Goal: Task Accomplishment & Management: Manage account settings

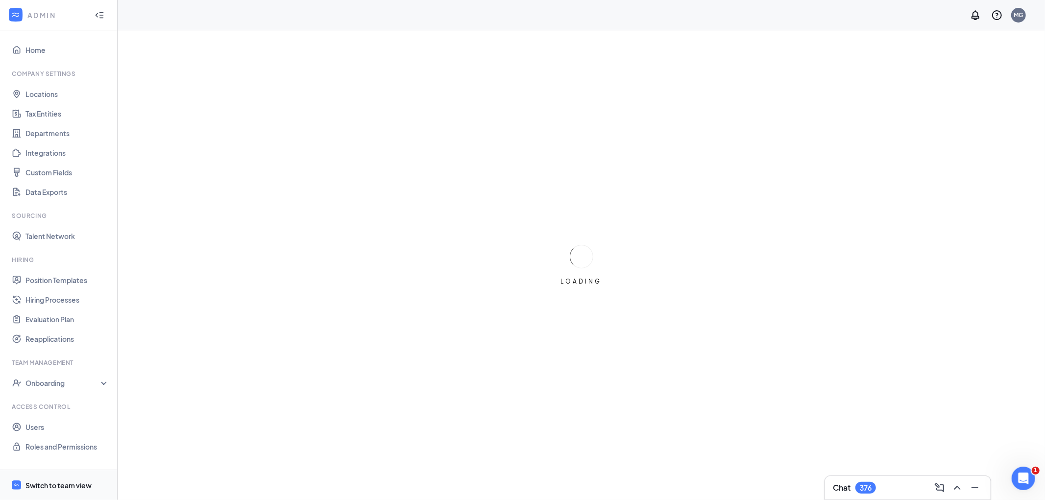
click at [71, 485] on div "Switch to team view" at bounding box center [58, 486] width 66 height 10
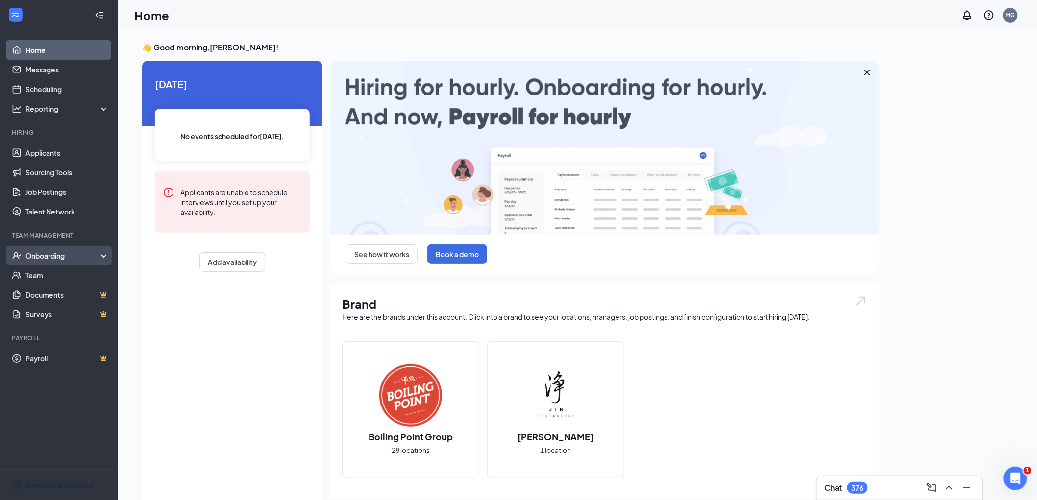
click at [49, 258] on div "Onboarding" at bounding box center [62, 256] width 75 height 10
click at [51, 275] on link "Overview" at bounding box center [67, 276] width 84 height 20
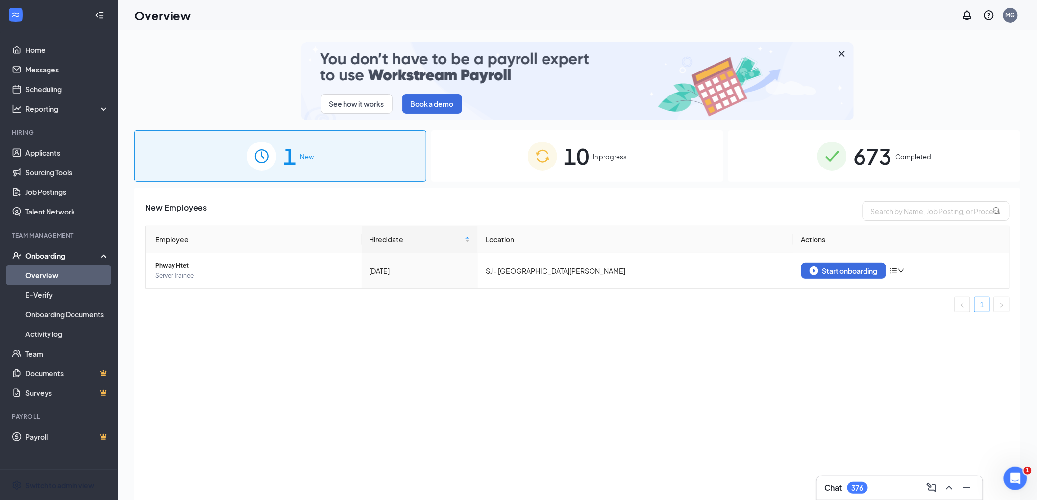
click at [598, 157] on span "In progress" at bounding box center [610, 157] width 34 height 10
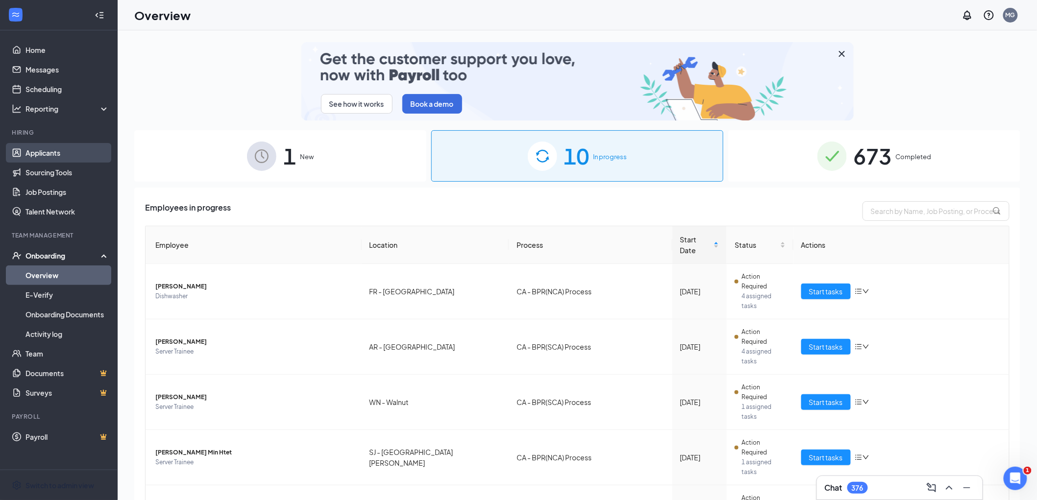
click at [72, 144] on link "Applicants" at bounding box center [67, 153] width 84 height 20
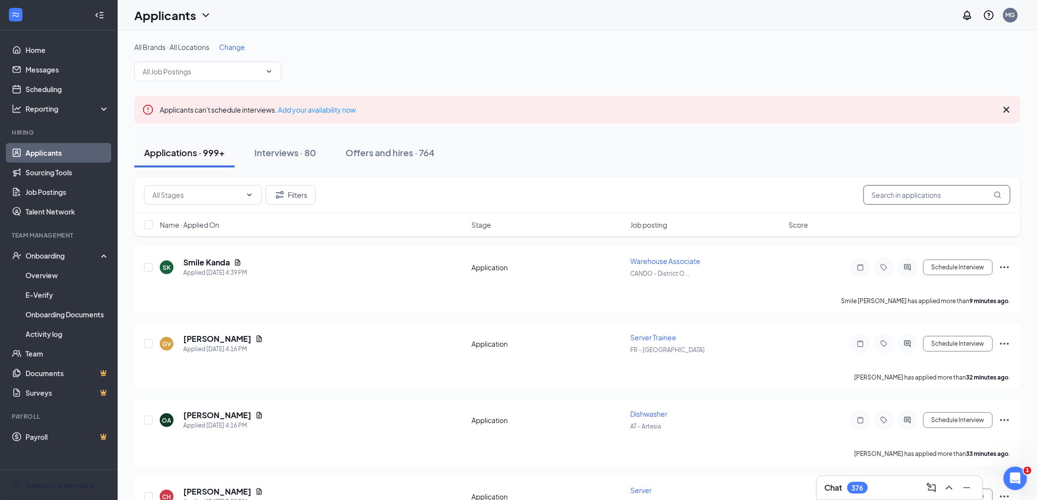
click at [908, 192] on input "text" at bounding box center [936, 195] width 147 height 20
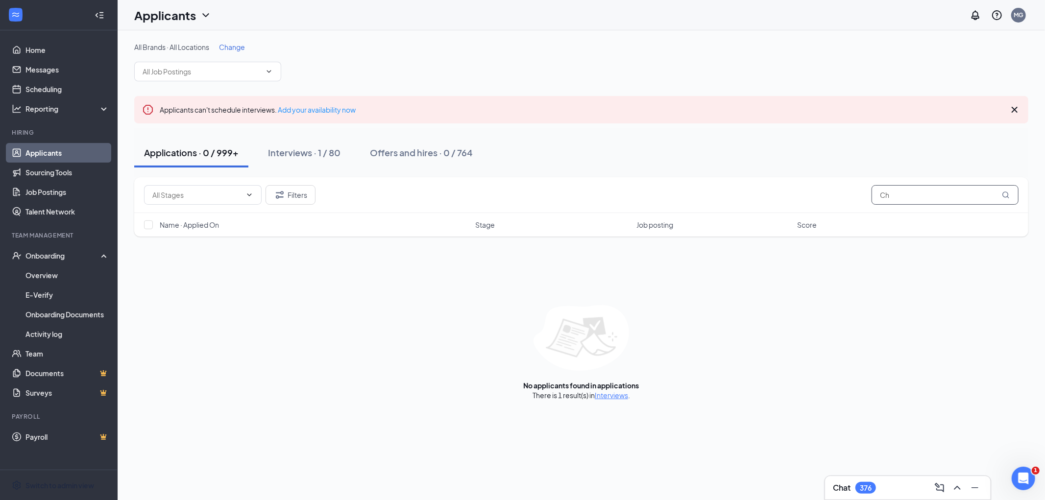
type input "C"
type input "Waimei"
click at [426, 155] on div "Offers and hires · 0 / 764" at bounding box center [424, 153] width 103 height 12
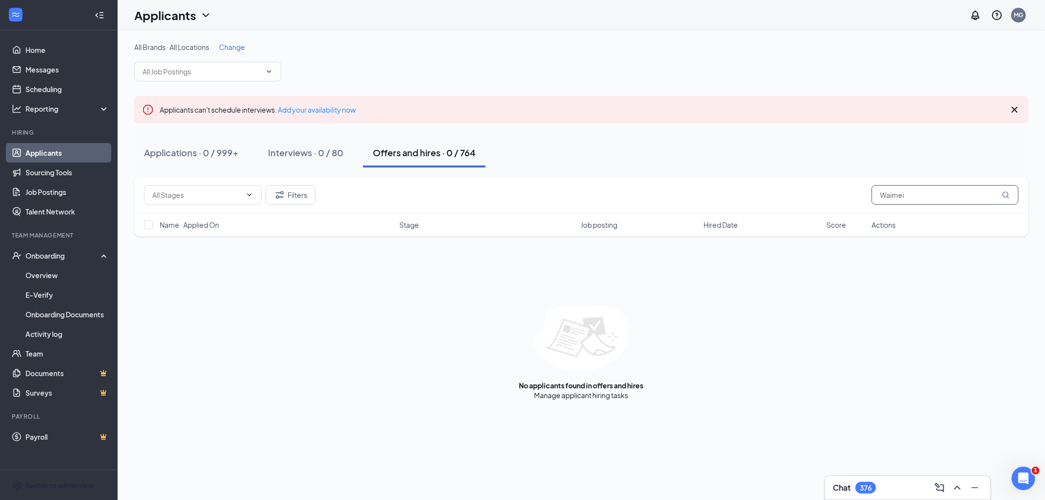
click at [926, 198] on input "Waimei" at bounding box center [945, 195] width 147 height 20
click at [69, 257] on div "Onboarding" at bounding box center [62, 256] width 75 height 10
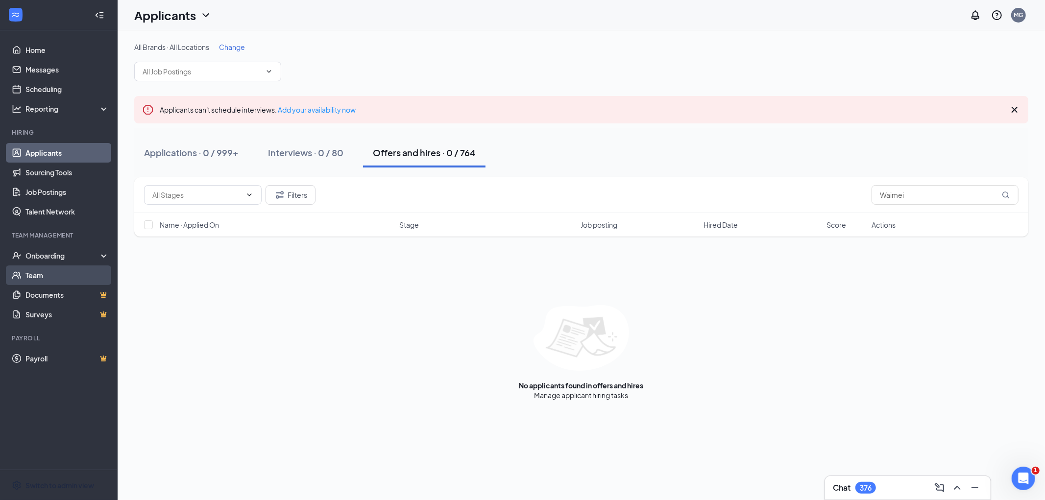
click at [66, 276] on link "Team" at bounding box center [67, 276] width 84 height 20
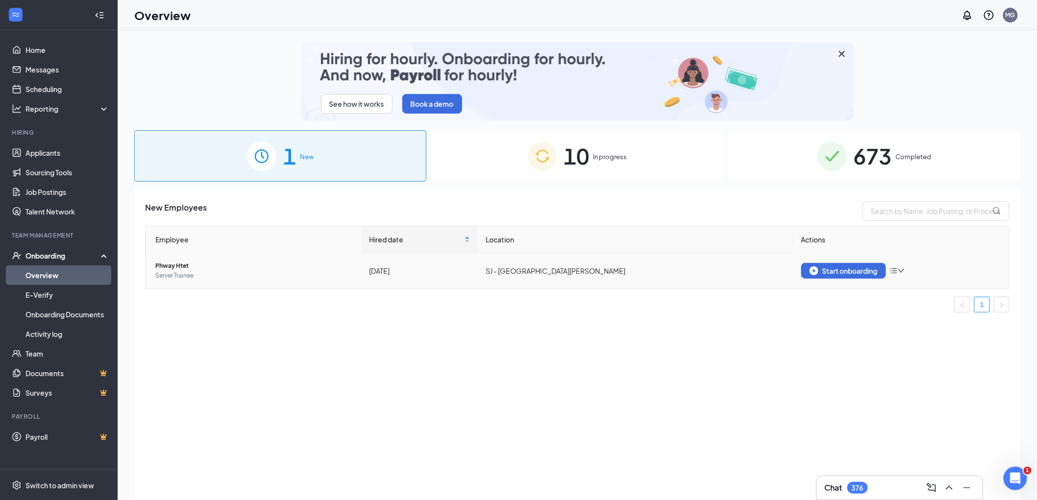
click at [897, 273] on icon "bars" at bounding box center [894, 271] width 8 height 8
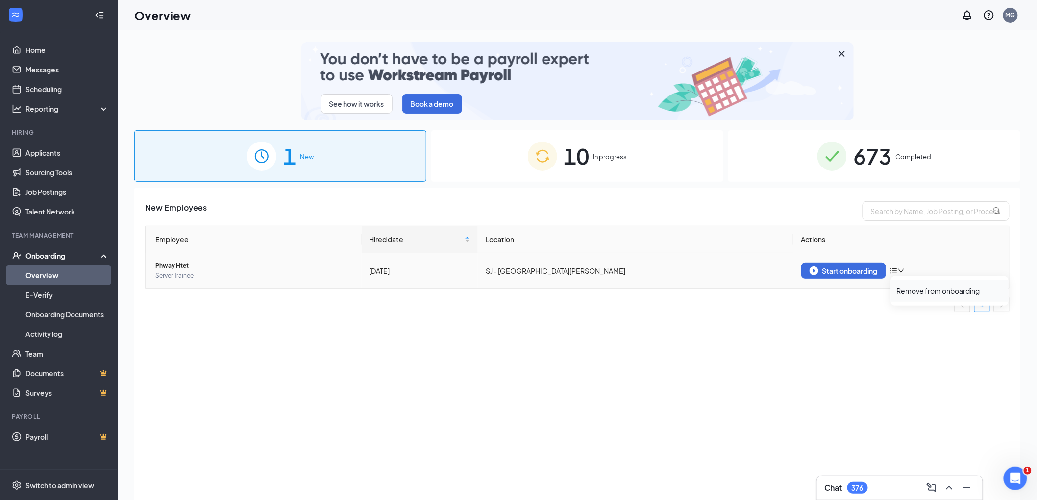
click at [908, 291] on div "Remove from onboarding" at bounding box center [950, 291] width 106 height 10
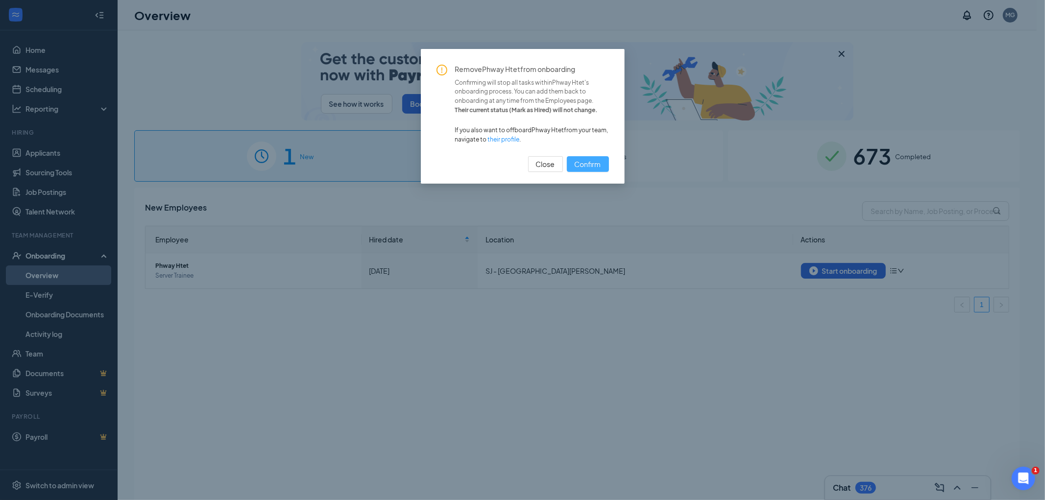
click at [593, 160] on span "Confirm" at bounding box center [588, 164] width 26 height 11
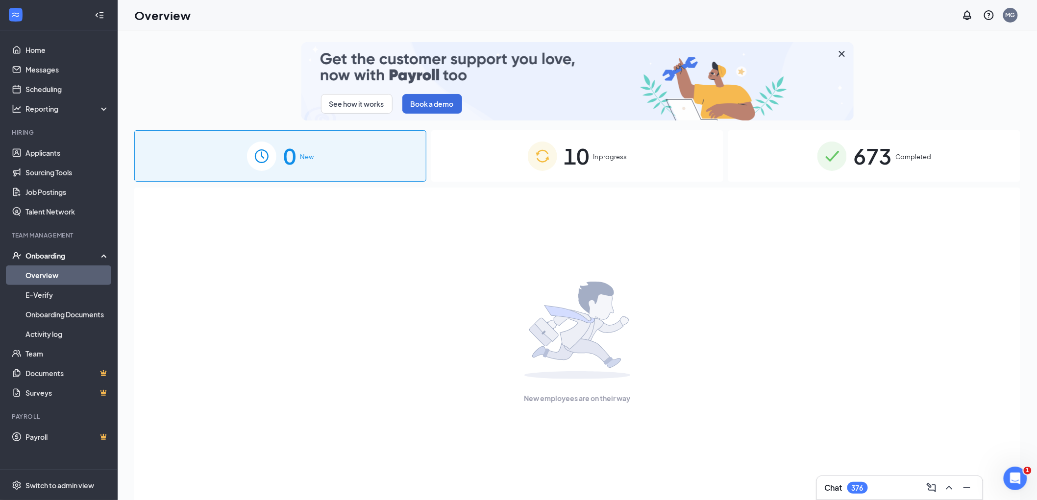
click at [612, 153] on span "In progress" at bounding box center [610, 157] width 34 height 10
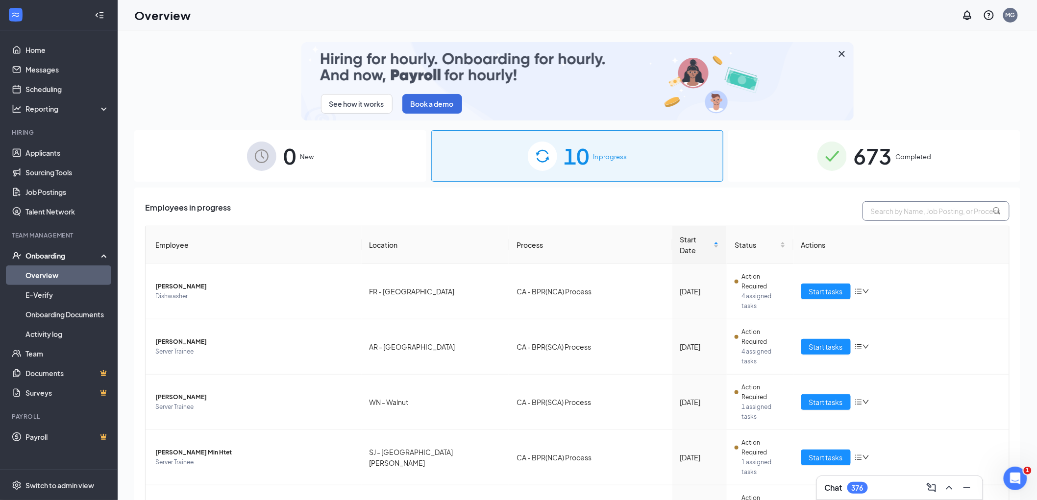
click at [881, 211] on input "text" at bounding box center [935, 211] width 147 height 20
type input "cheung"
